Goal: Task Accomplishment & Management: Use online tool/utility

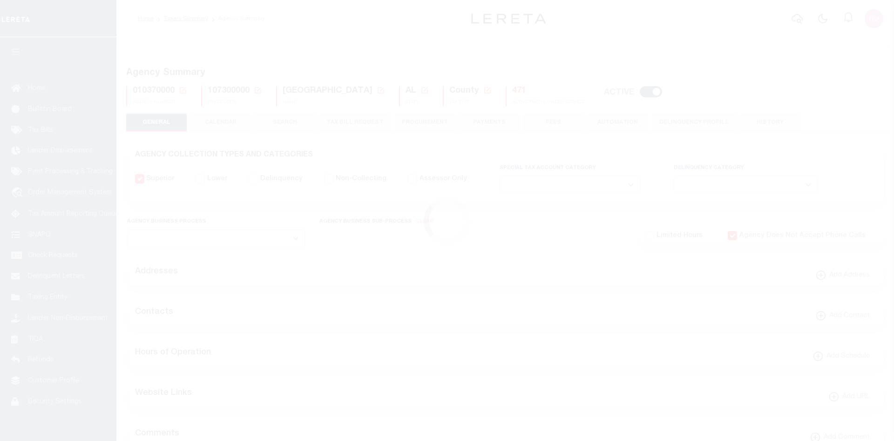
select select
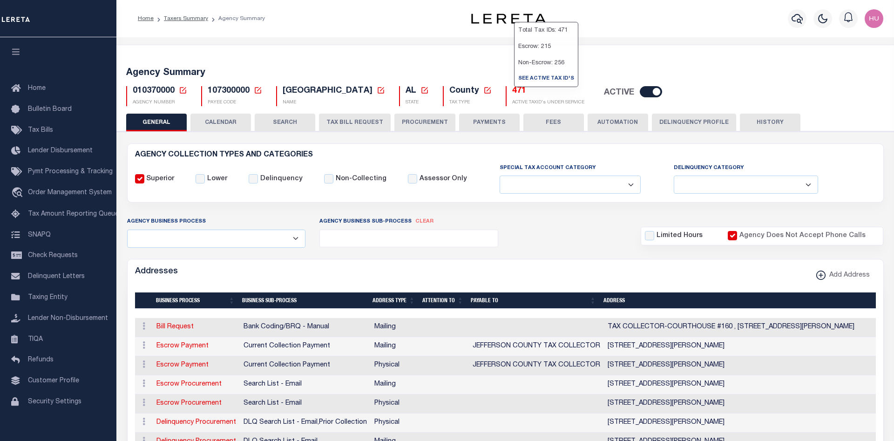
click at [517, 90] on h5 "471" at bounding box center [548, 91] width 72 height 10
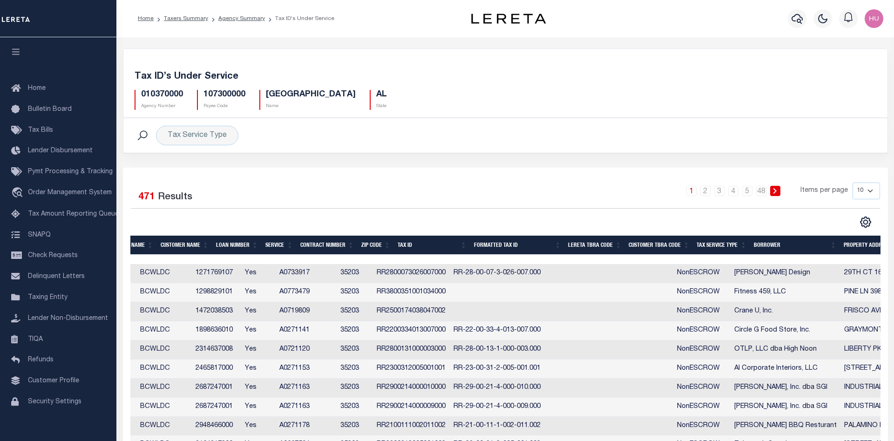
scroll to position [50, 0]
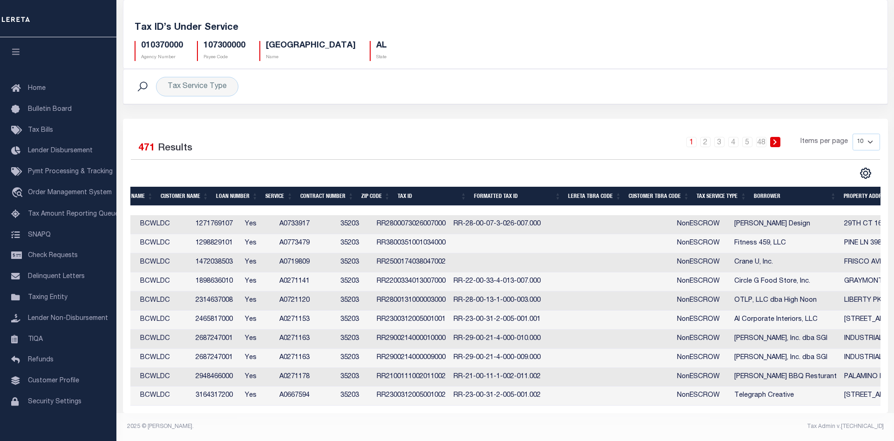
click at [853, 134] on select "10 25 50 100" at bounding box center [866, 142] width 27 height 17
select select "100"
click option "100" at bounding box center [0, 0] width 0 height 0
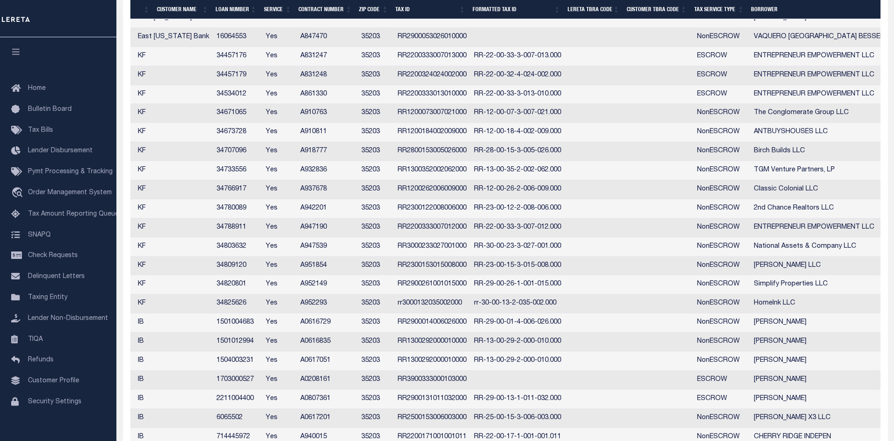
scroll to position [1755, 0]
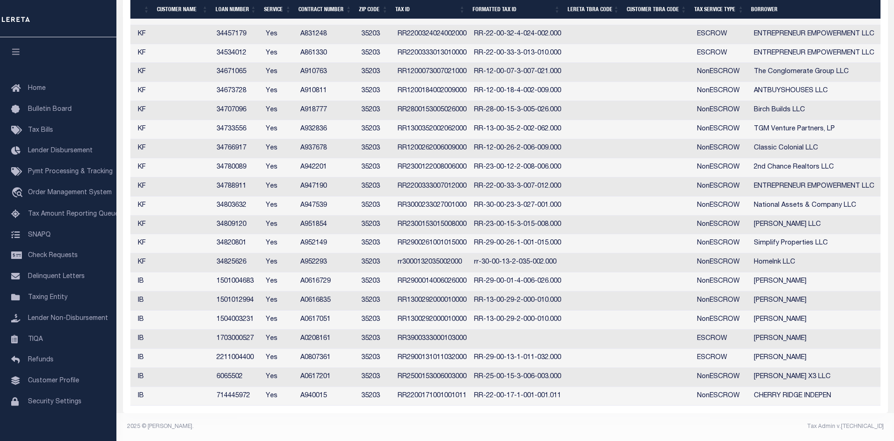
click at [246, 356] on td "2211004400" at bounding box center [237, 358] width 49 height 19
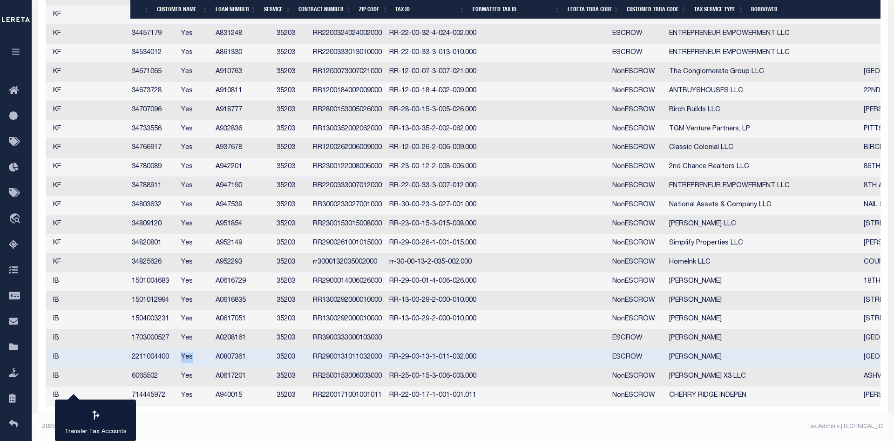
click at [212, 356] on td "Yes" at bounding box center [194, 357] width 34 height 19
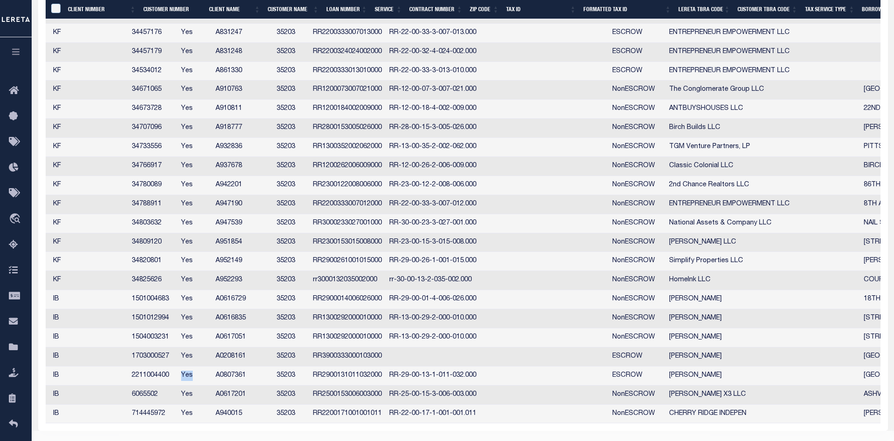
scroll to position [0, 196]
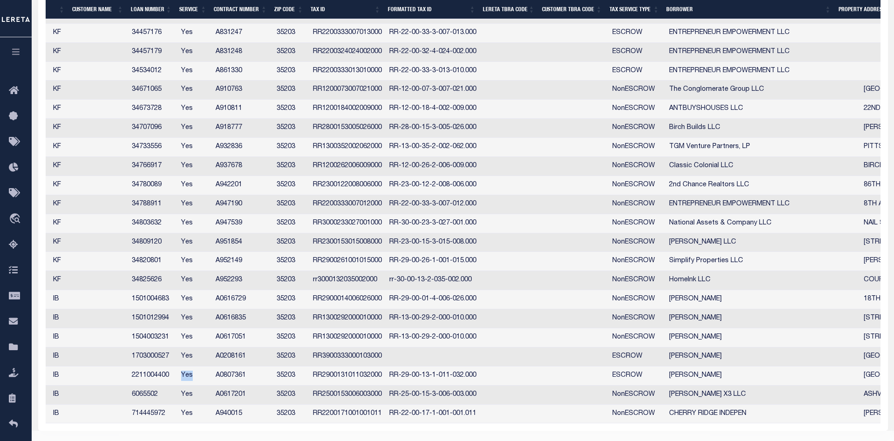
click at [145, 374] on td "2211004400" at bounding box center [152, 376] width 49 height 19
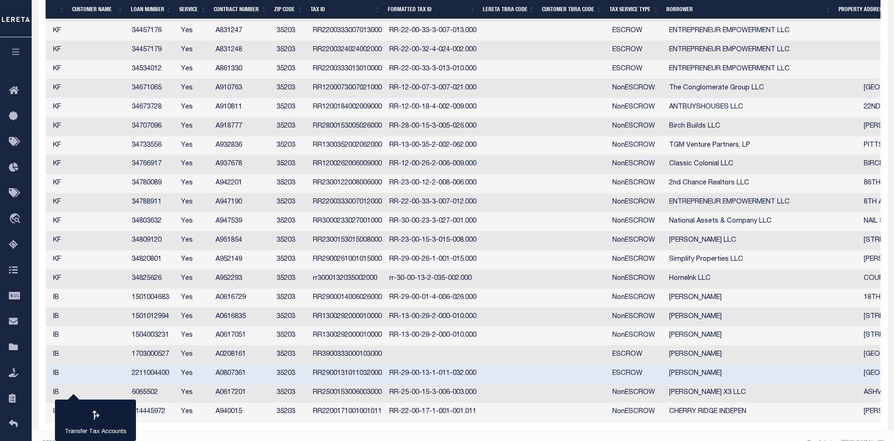
click at [145, 374] on td "2211004400" at bounding box center [152, 374] width 49 height 19
checkbox input "false"
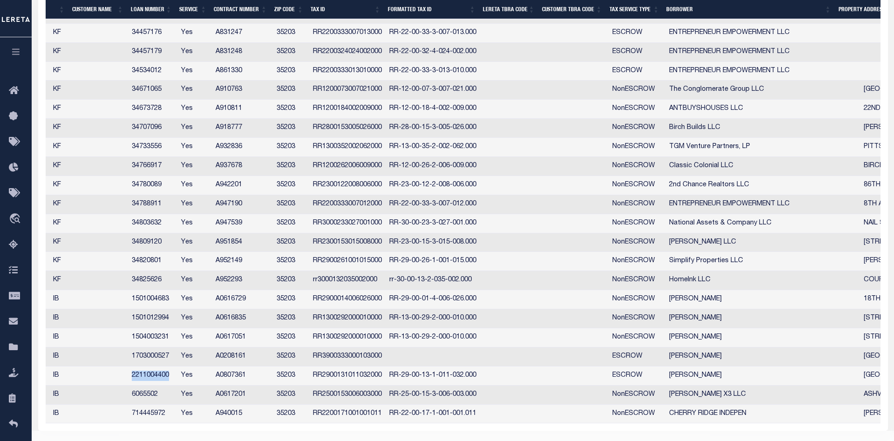
copy td "2211004400"
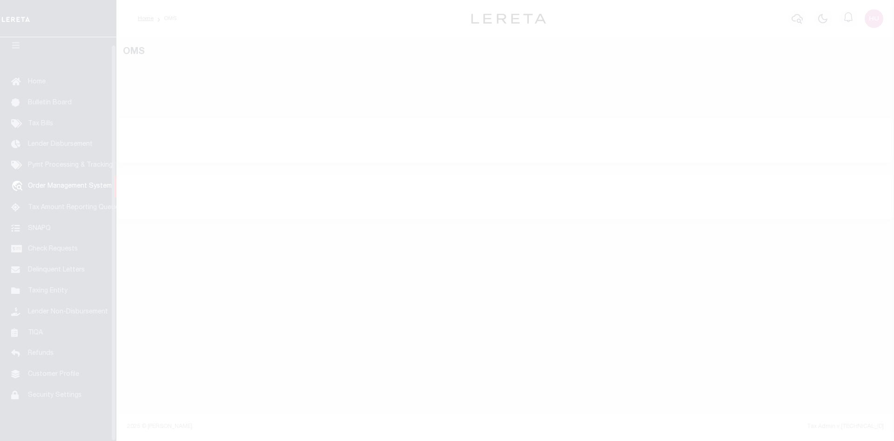
scroll to position [17, 0]
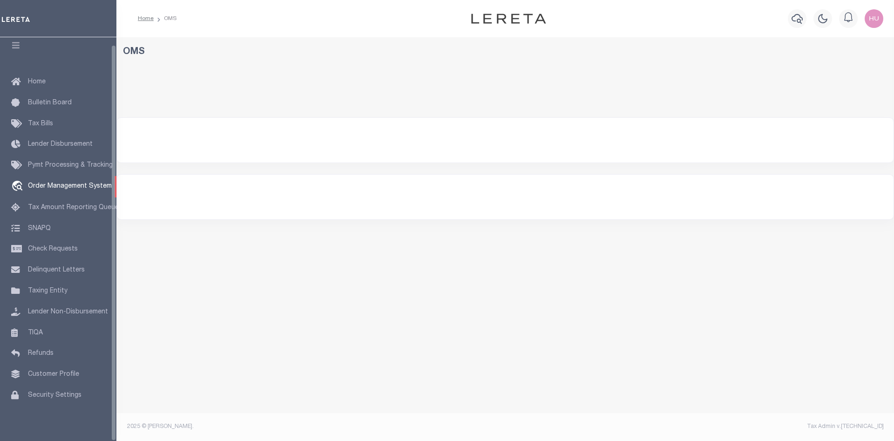
select select "200"
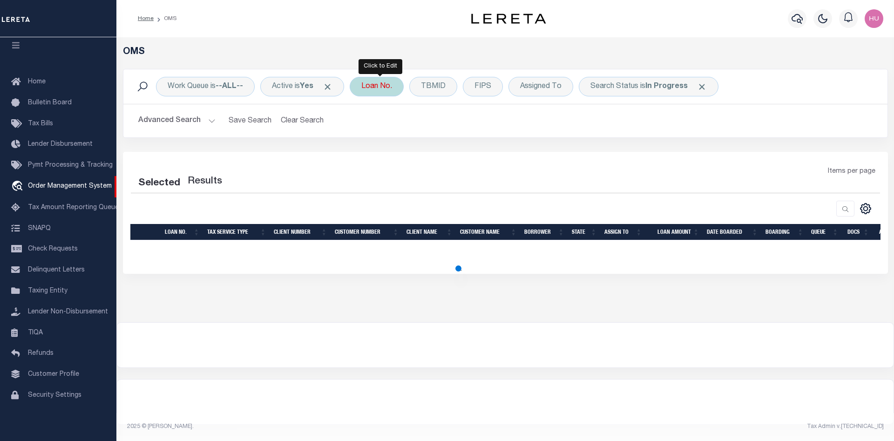
click at [373, 86] on div "Loan No." at bounding box center [377, 87] width 54 height 20
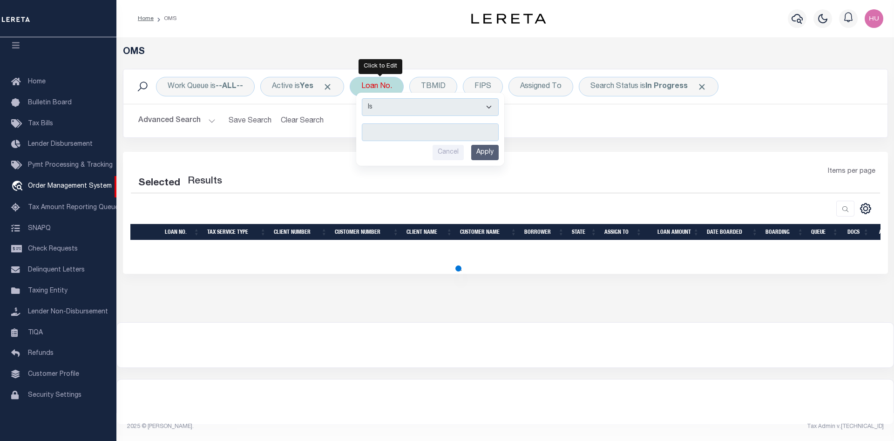
type input "2211004400"
click at [494, 156] on input "Apply" at bounding box center [484, 152] width 27 height 15
select select "200"
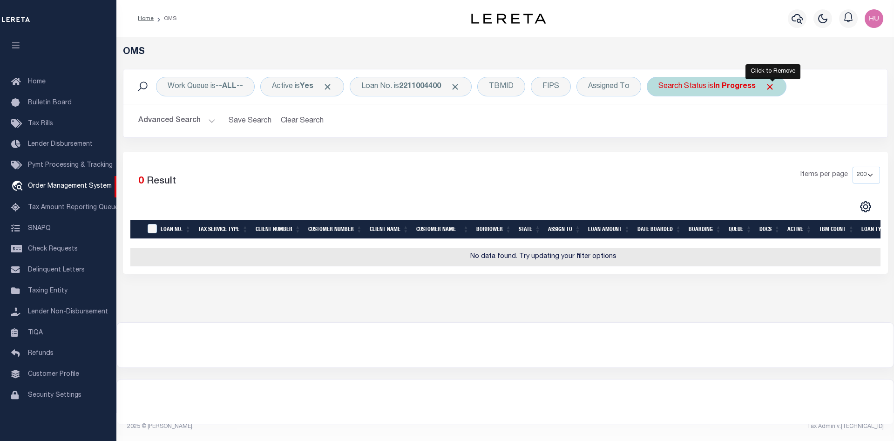
click at [775, 88] on span "Click to Remove" at bounding box center [770, 87] width 10 height 10
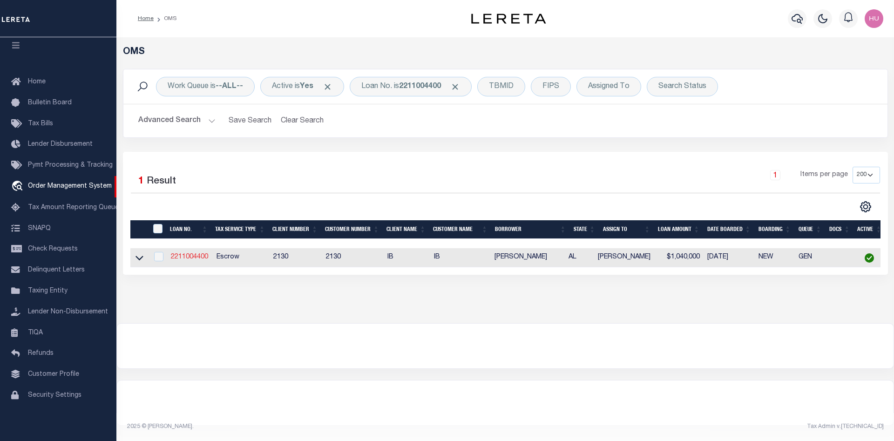
click at [187, 256] on link "2211004400" at bounding box center [189, 257] width 37 height 7
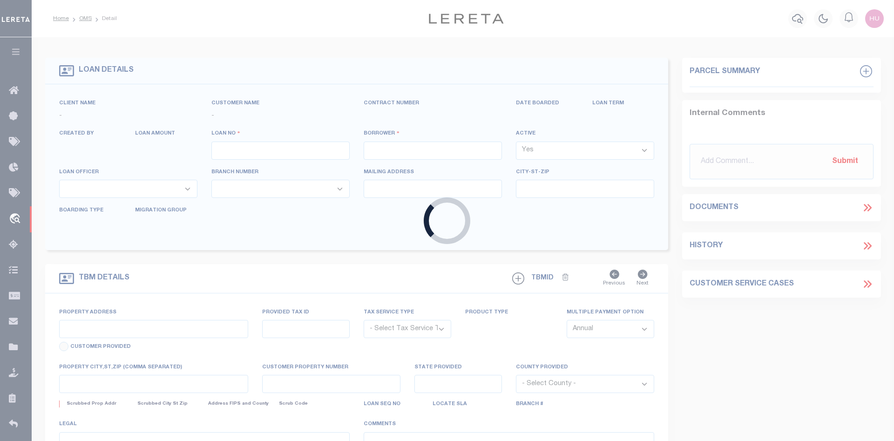
type input "2211004400"
type input "[PERSON_NAME]"
select select
type input "[STREET_ADDRESS]"
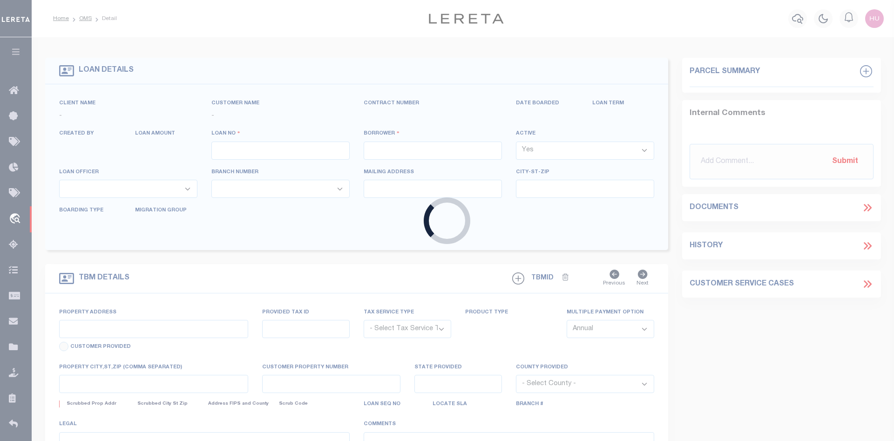
type input "HOMEWOOD AL 35209"
select select "10"
select select "Escrow"
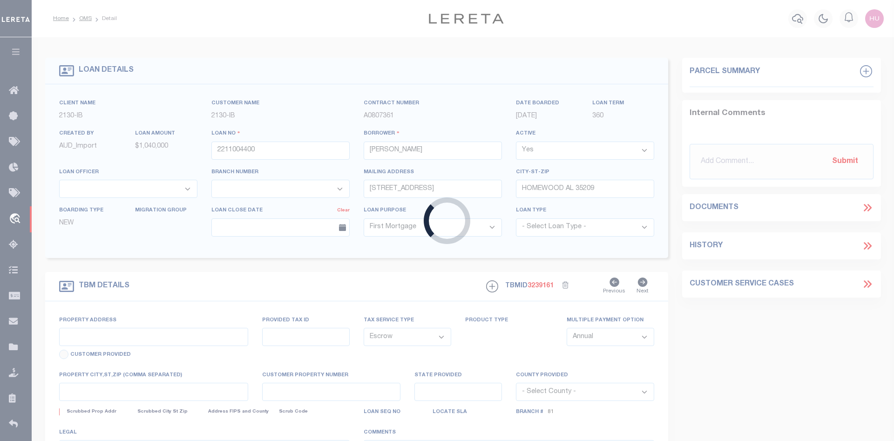
select select "4592"
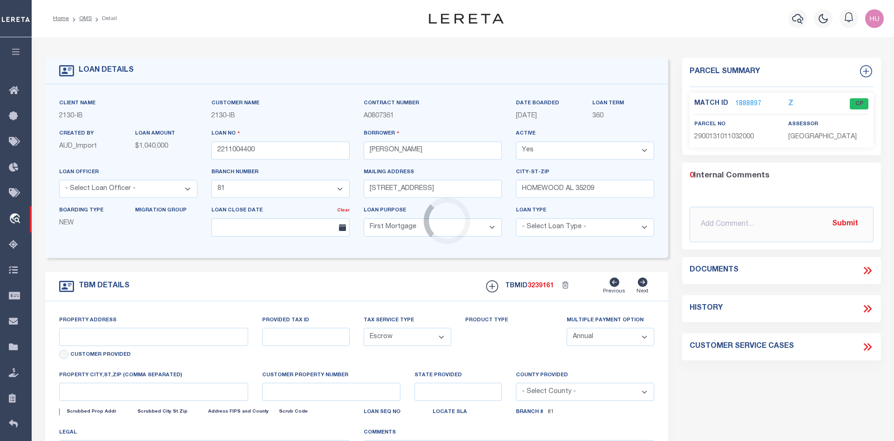
type input "[STREET_ADDRESS]"
type input "29-00-13-1-011-032.000"
select select
type input "HOMEWOOD AL 35209"
type input "136351"
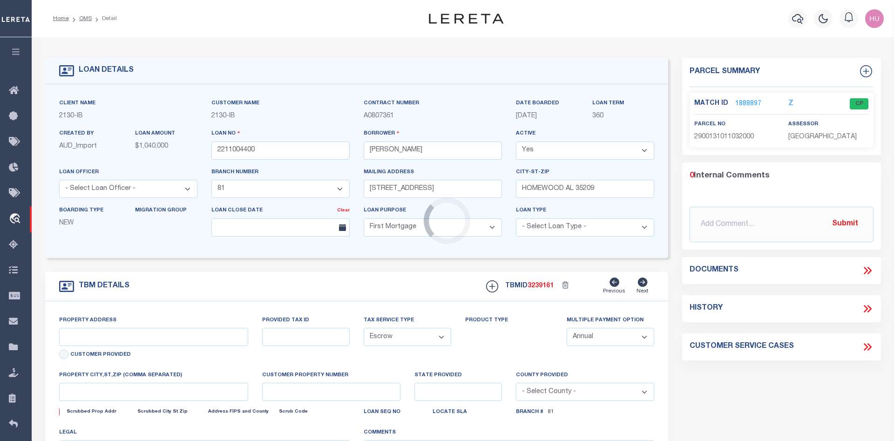
type input "AL"
select select
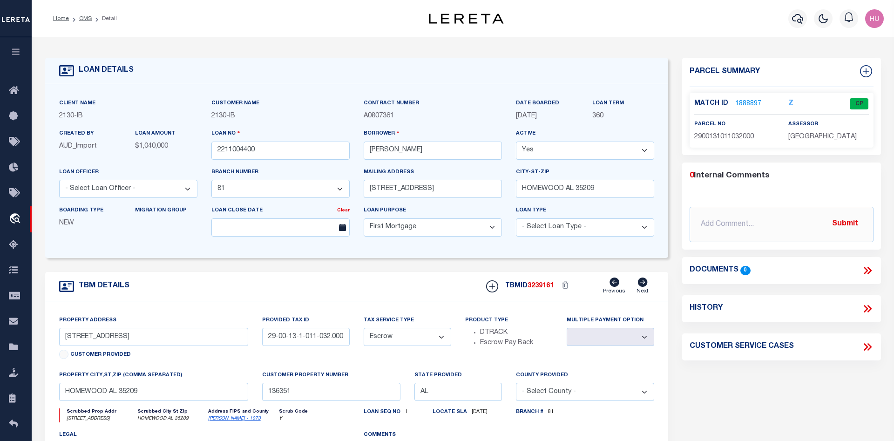
click at [755, 102] on link "1888897" at bounding box center [748, 104] width 26 height 10
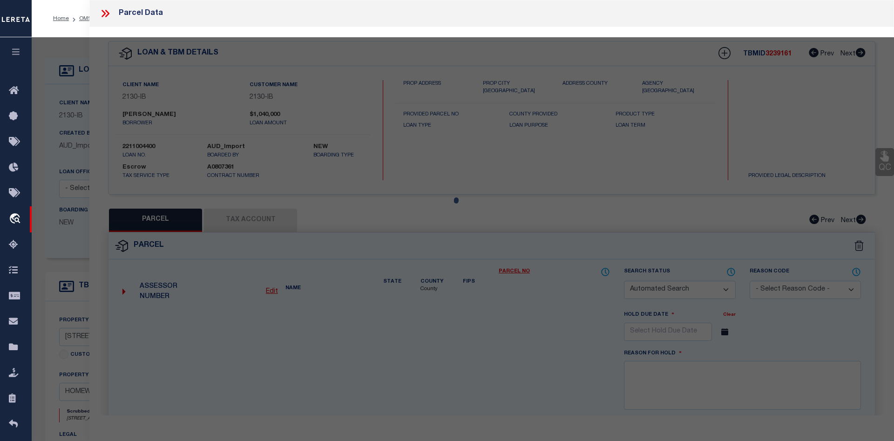
checkbox input "false"
select select "CP"
type input "[PERSON_NAME] & [PERSON_NAME]"
select select
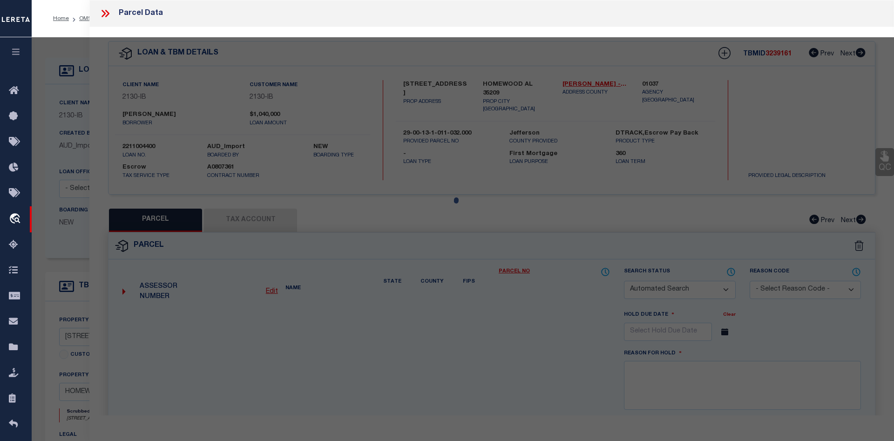
type input "[STREET_ADDRESS]"
type input "HOMEWOOD AL 35209"
type textarea "POB 366.5 FT N OF THE NW INTER OF ROSELAND DR & RIDGE RD TH N 50 FT ALG RIDGE R…"
type textarea "Tax ID Special Project"
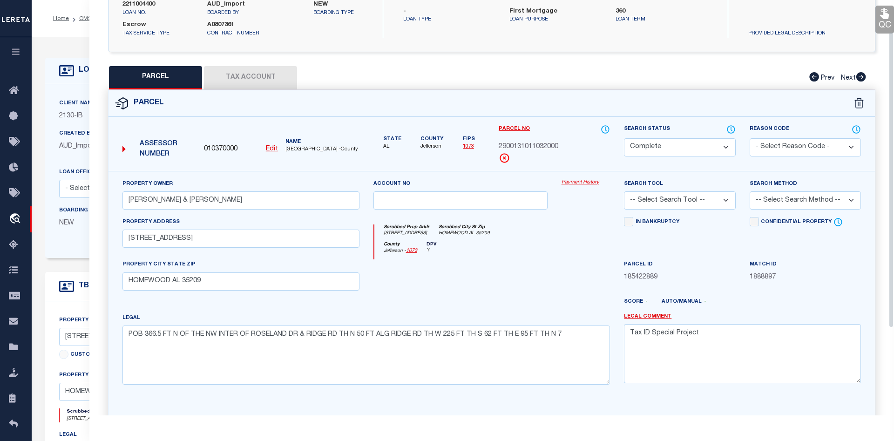
scroll to position [48, 0]
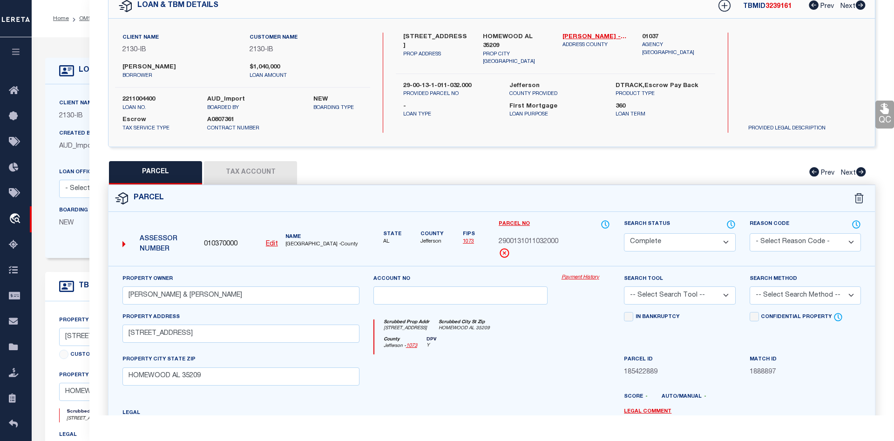
click at [589, 277] on link "Payment History" at bounding box center [586, 278] width 49 height 8
